Goal: Find specific fact: Find specific fact

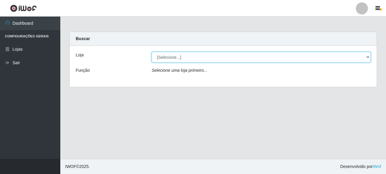
click at [172, 58] on select "[Selecione...] Supermercado Queiroz - [GEOGRAPHIC_DATA]" at bounding box center [261, 57] width 219 height 11
select select "496"
click at [152, 52] on select "[Selecione...] Supermercado Queiroz - [GEOGRAPHIC_DATA]" at bounding box center [261, 57] width 219 height 11
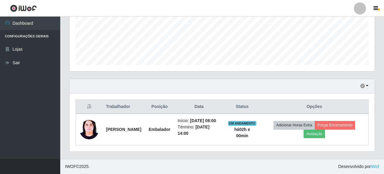
scroll to position [157, 0]
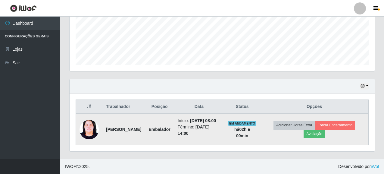
drag, startPoint x: 106, startPoint y: 123, endPoint x: 130, endPoint y: 130, distance: 24.4
click at [130, 130] on td "[PERSON_NAME]" at bounding box center [123, 130] width 42 height 32
copy strong "[PERSON_NAME]"
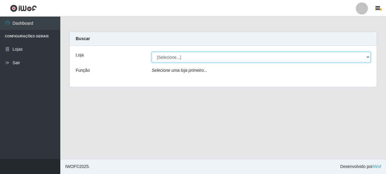
drag, startPoint x: 171, startPoint y: 58, endPoint x: 171, endPoint y: 62, distance: 4.2
click at [171, 58] on select "[Selecione...] Supermercado Queiroz - [GEOGRAPHIC_DATA]" at bounding box center [261, 57] width 219 height 11
select select "496"
click at [152, 52] on select "[Selecione...] Supermercado Queiroz - [GEOGRAPHIC_DATA]" at bounding box center [261, 57] width 219 height 11
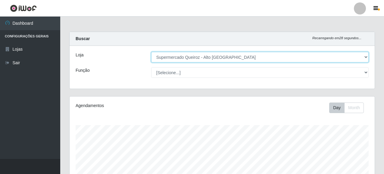
scroll to position [125, 305]
